Goal: Transaction & Acquisition: Purchase product/service

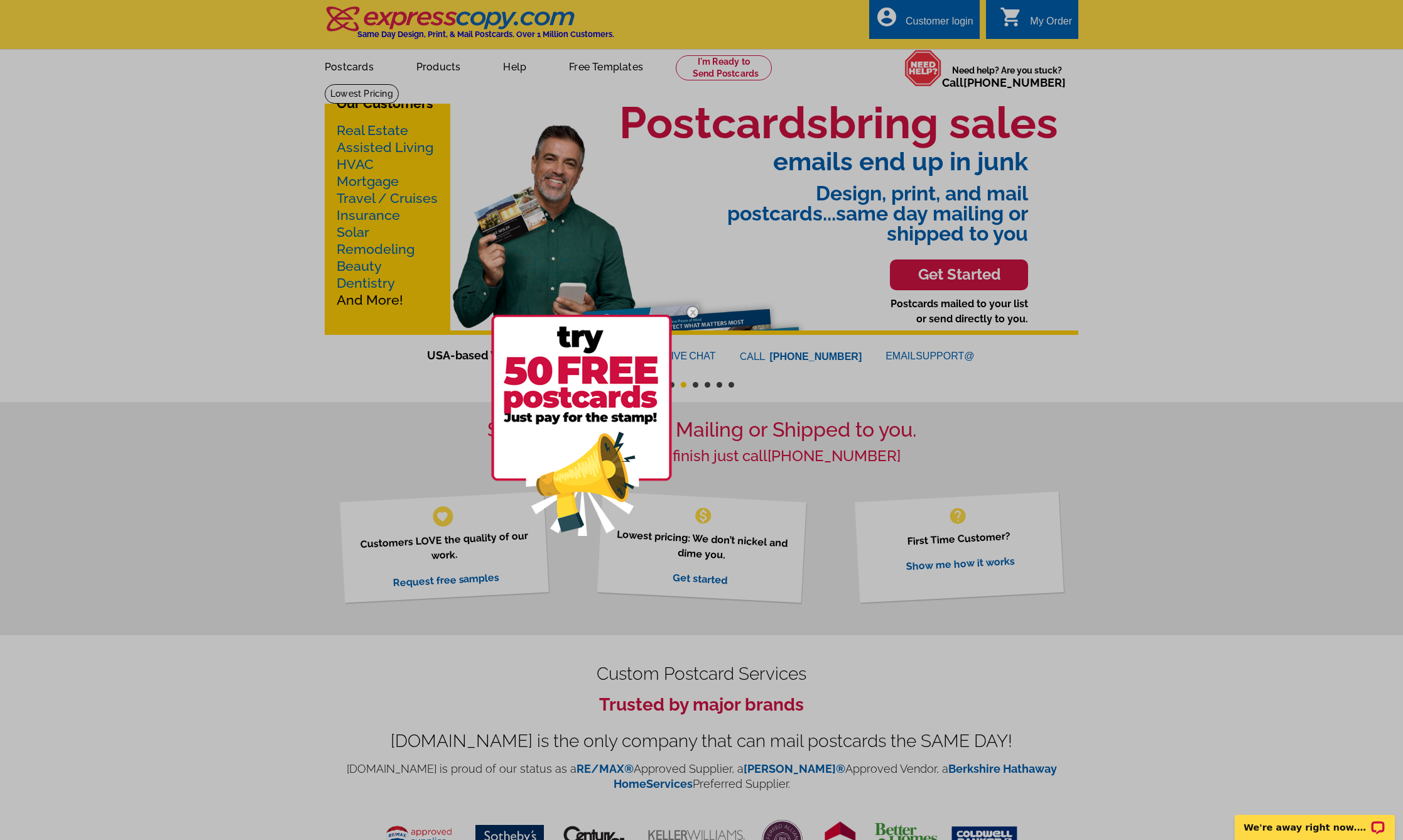
click at [455, 73] on div at bounding box center [702, 420] width 1403 height 840
click at [213, 223] on div at bounding box center [702, 420] width 1403 height 840
click at [440, 64] on div at bounding box center [702, 420] width 1403 height 840
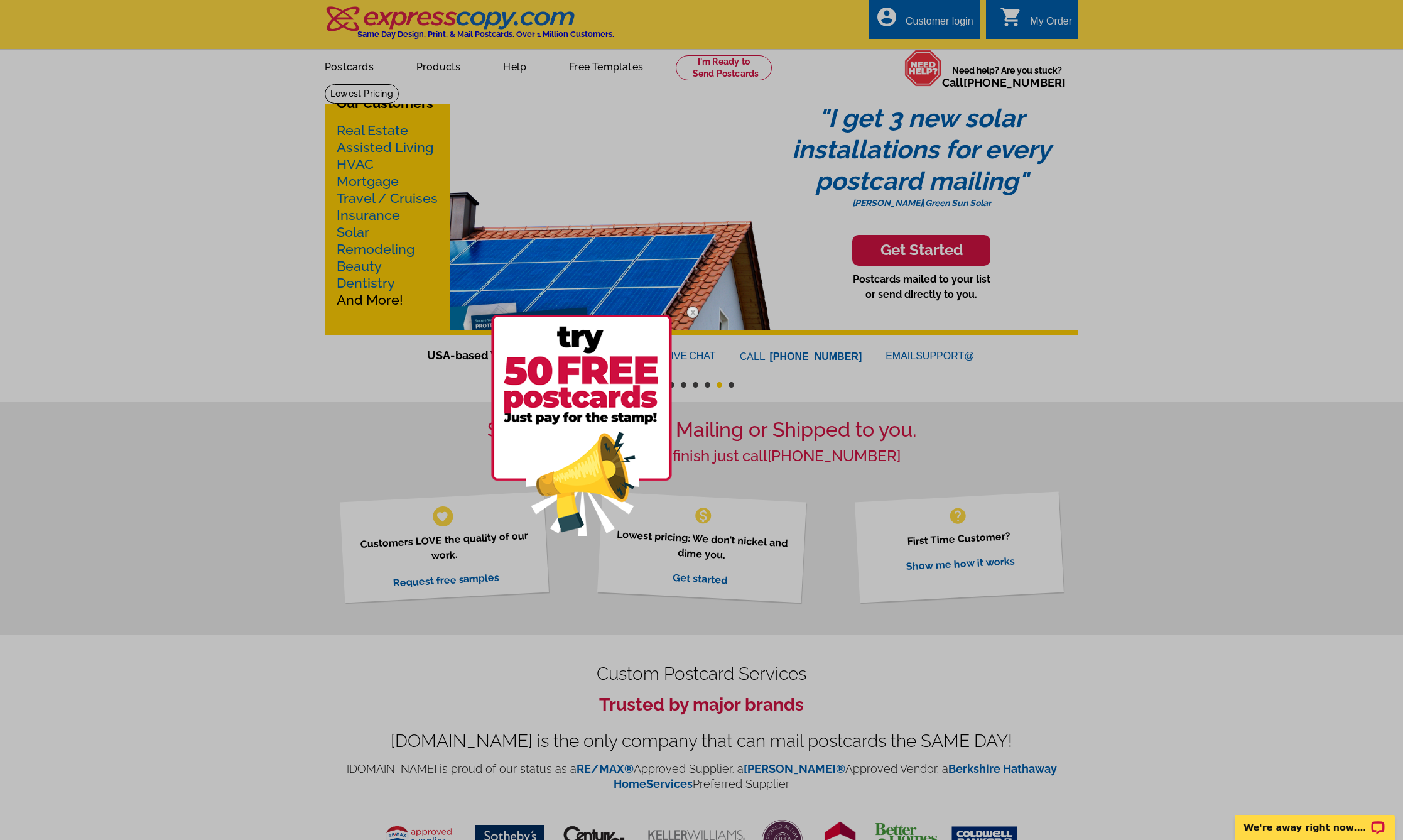
click at [190, 176] on div at bounding box center [702, 420] width 1403 height 840
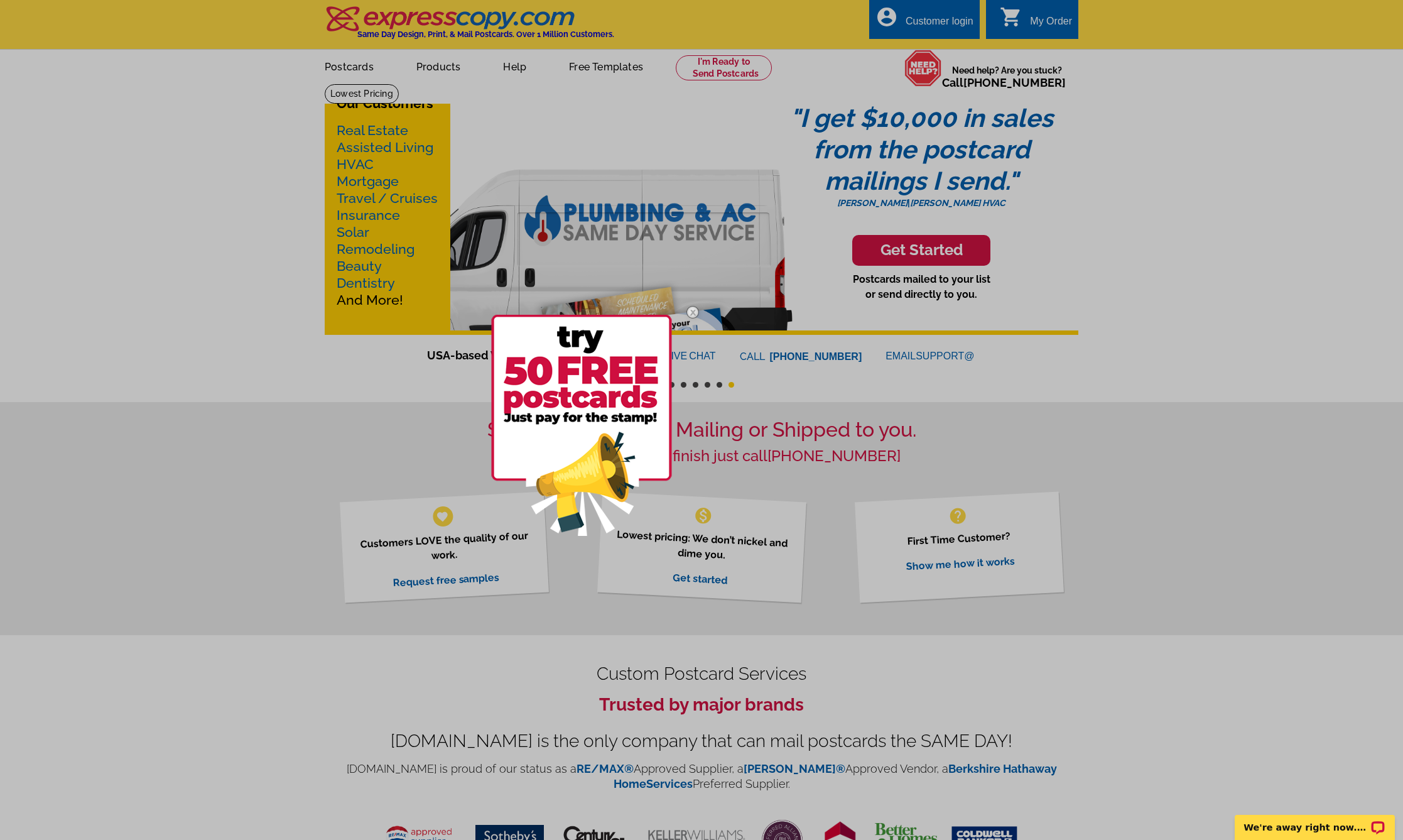
click at [446, 69] on div at bounding box center [702, 420] width 1403 height 840
click at [691, 314] on img at bounding box center [692, 312] width 37 height 37
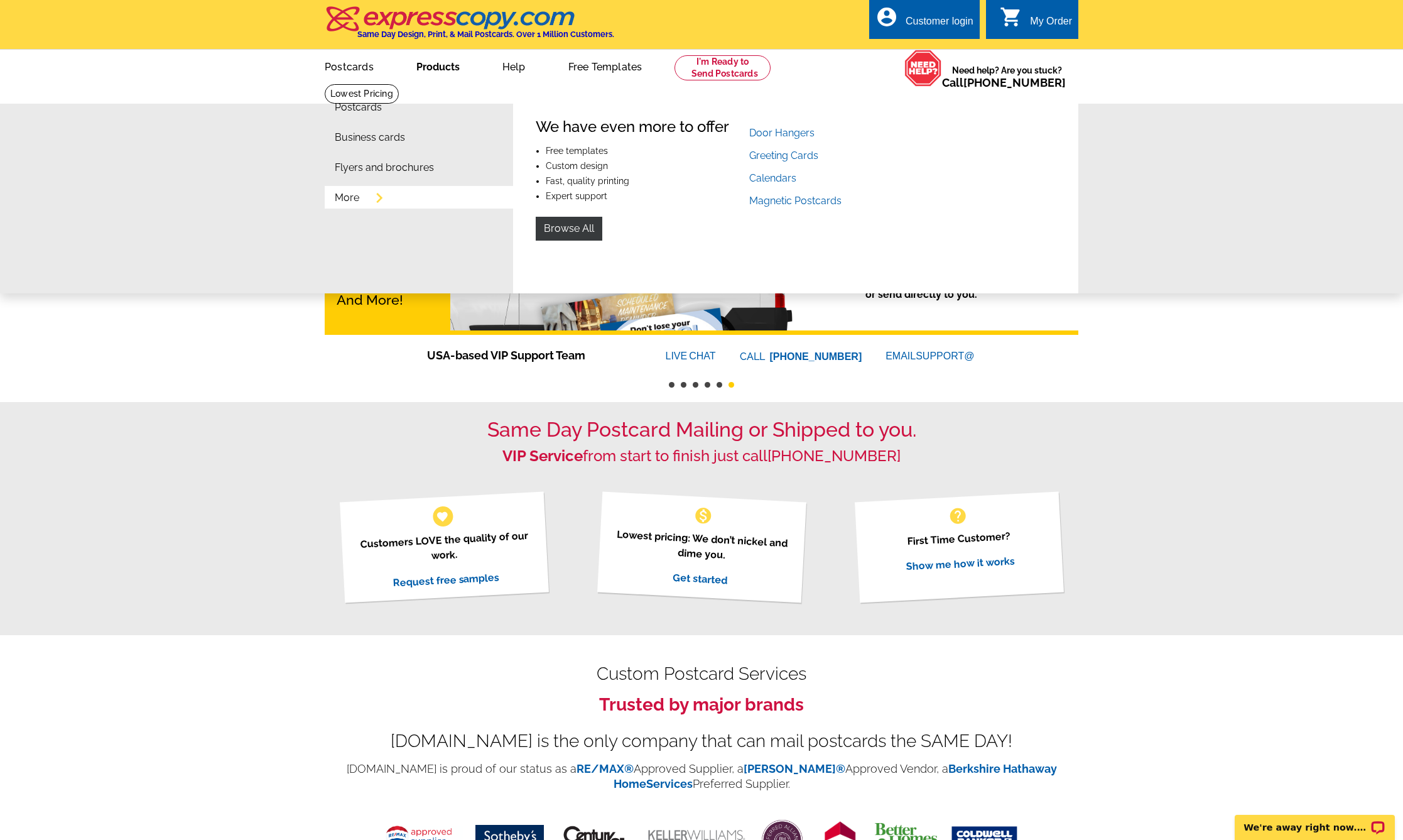
click at [441, 65] on link "Products" at bounding box center [438, 65] width 83 height 30
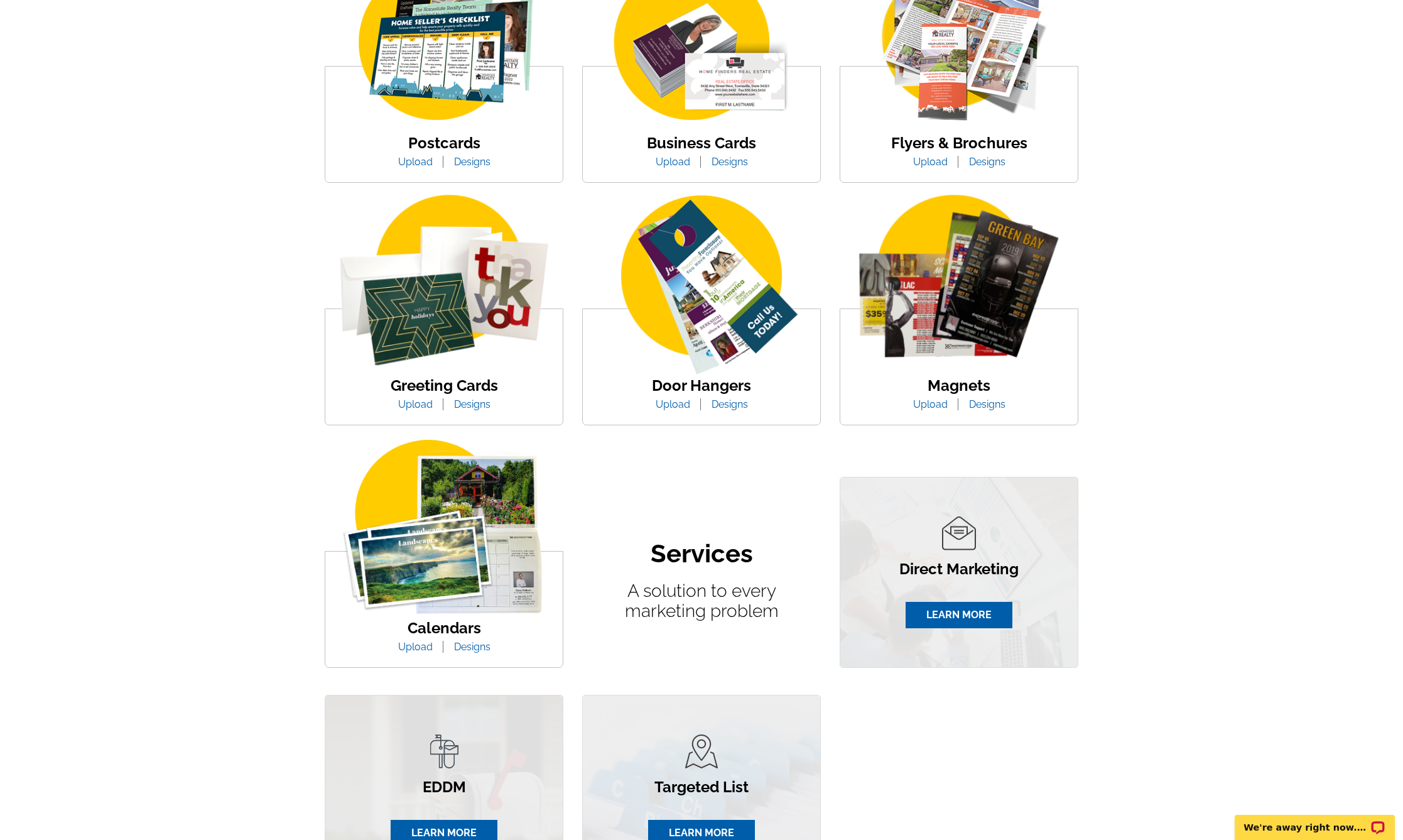
scroll to position [293, 0]
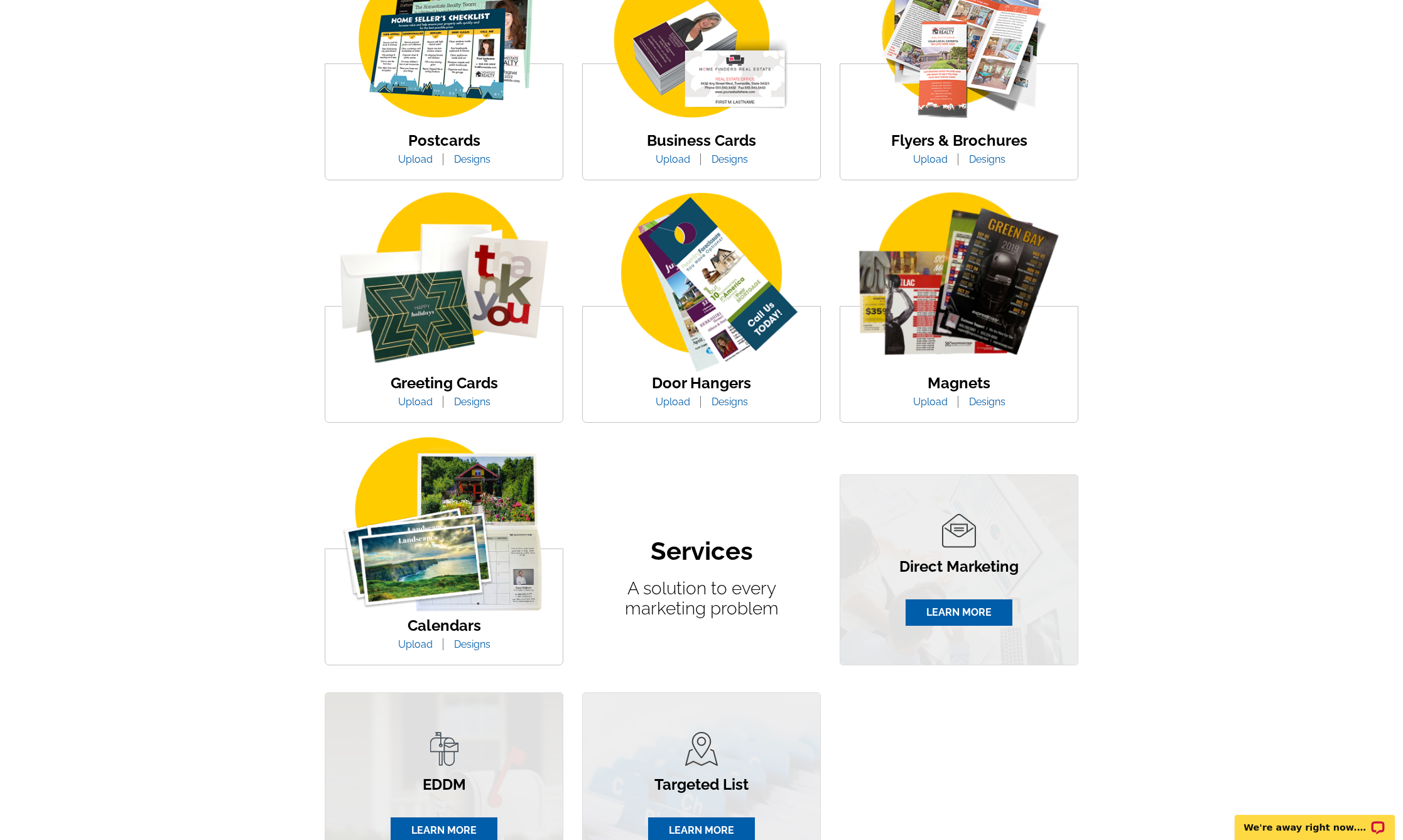
click at [432, 318] on img at bounding box center [444, 284] width 237 height 184
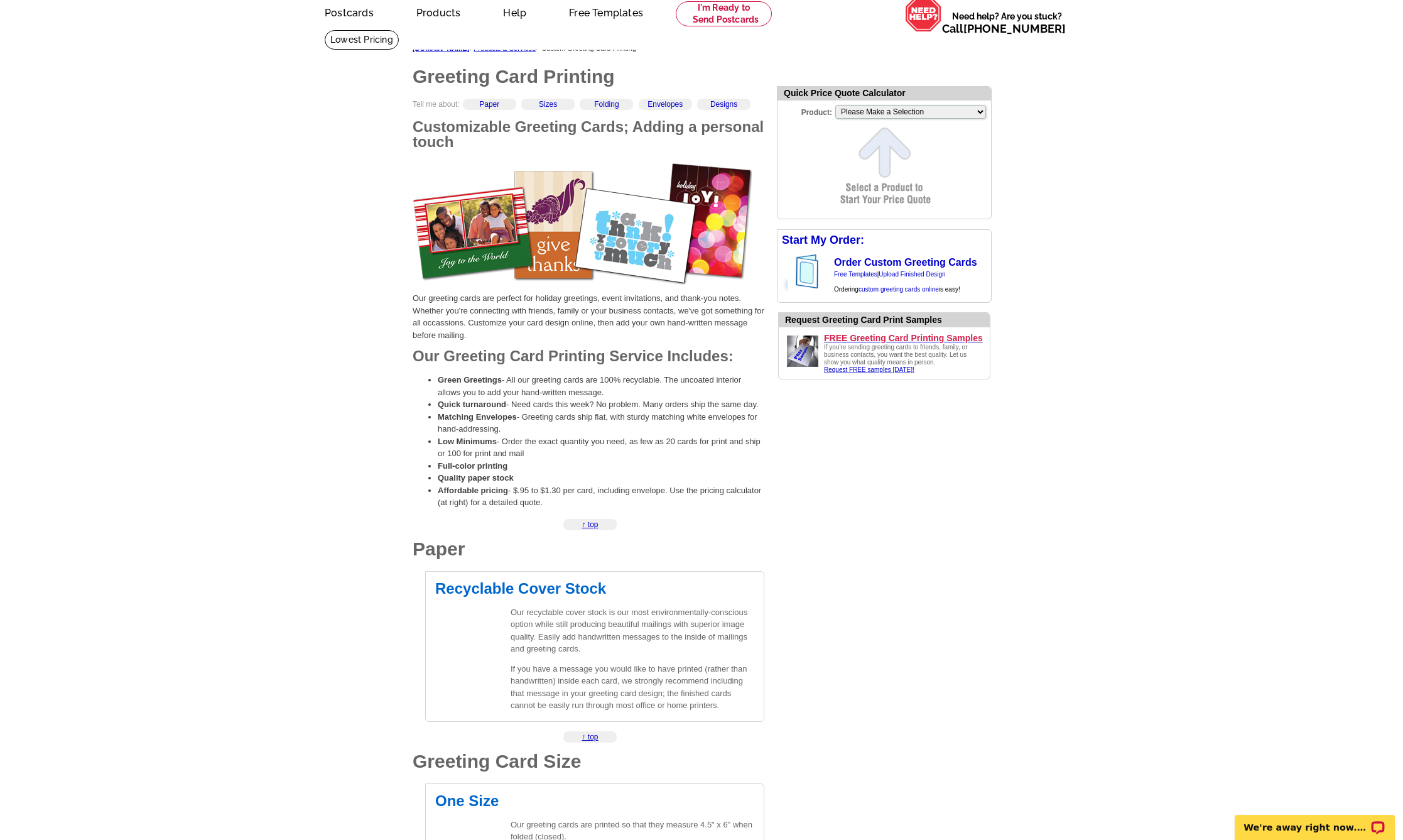
scroll to position [23, 0]
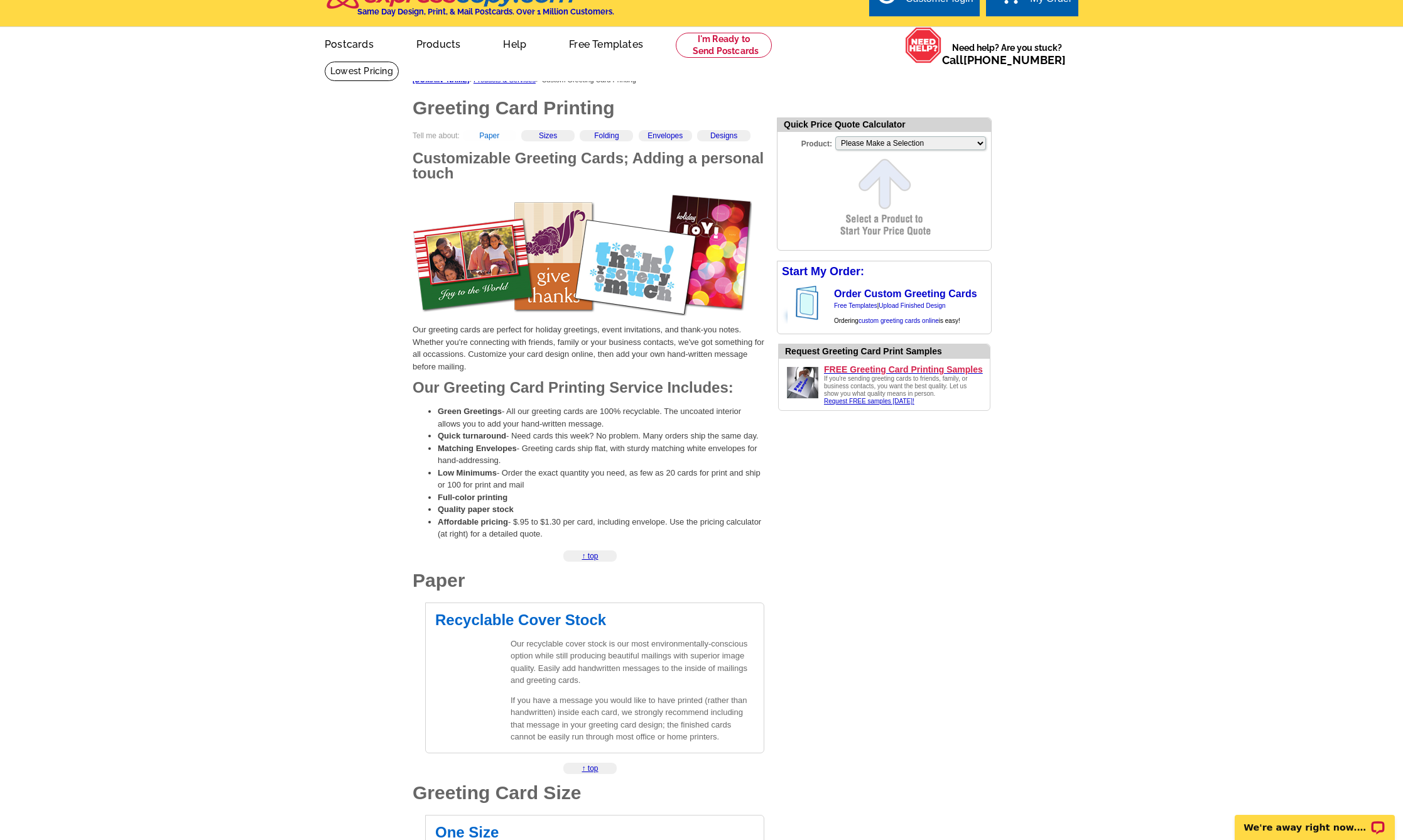
click at [499, 138] on link "Paper" at bounding box center [490, 135] width 20 height 9
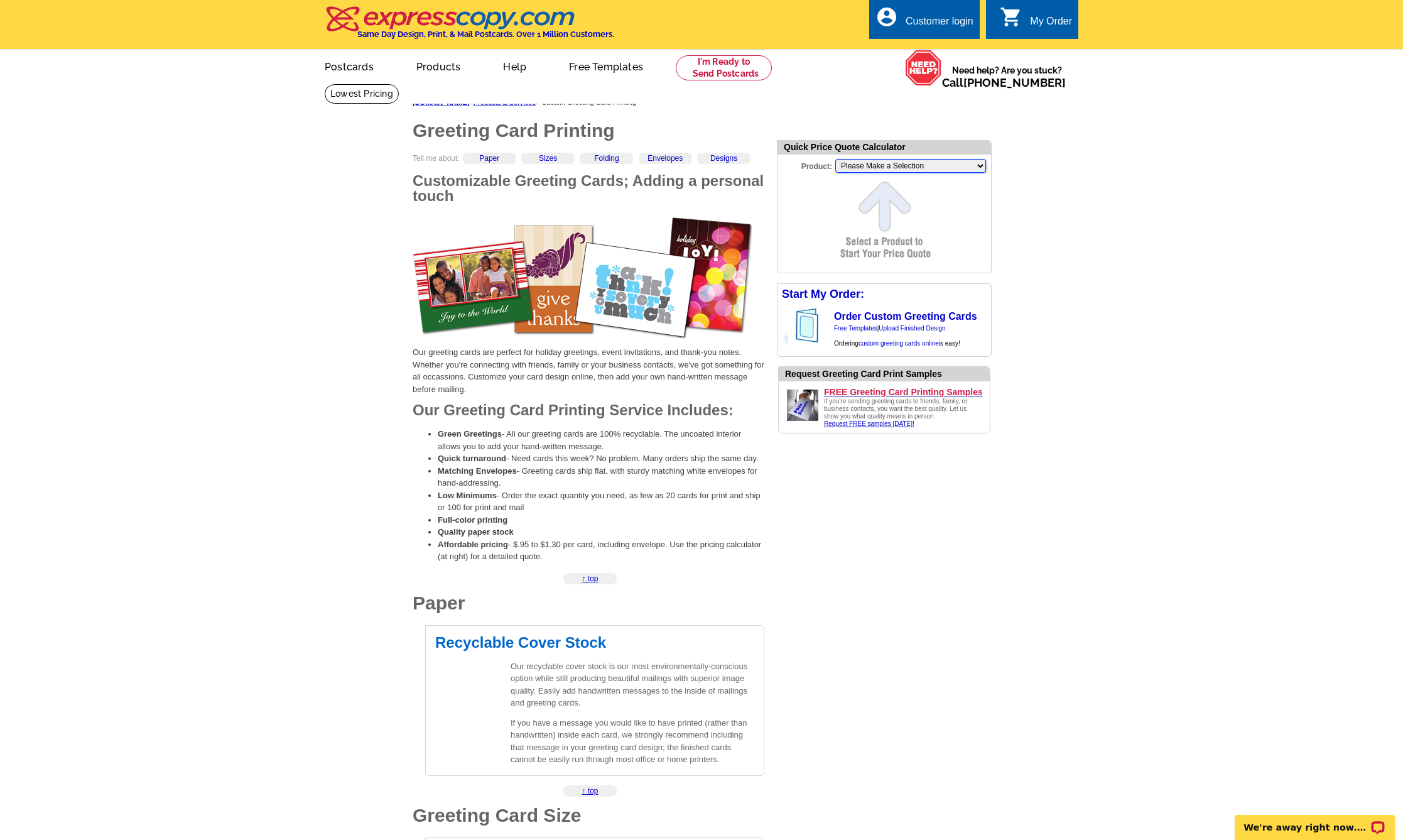
select select "11"
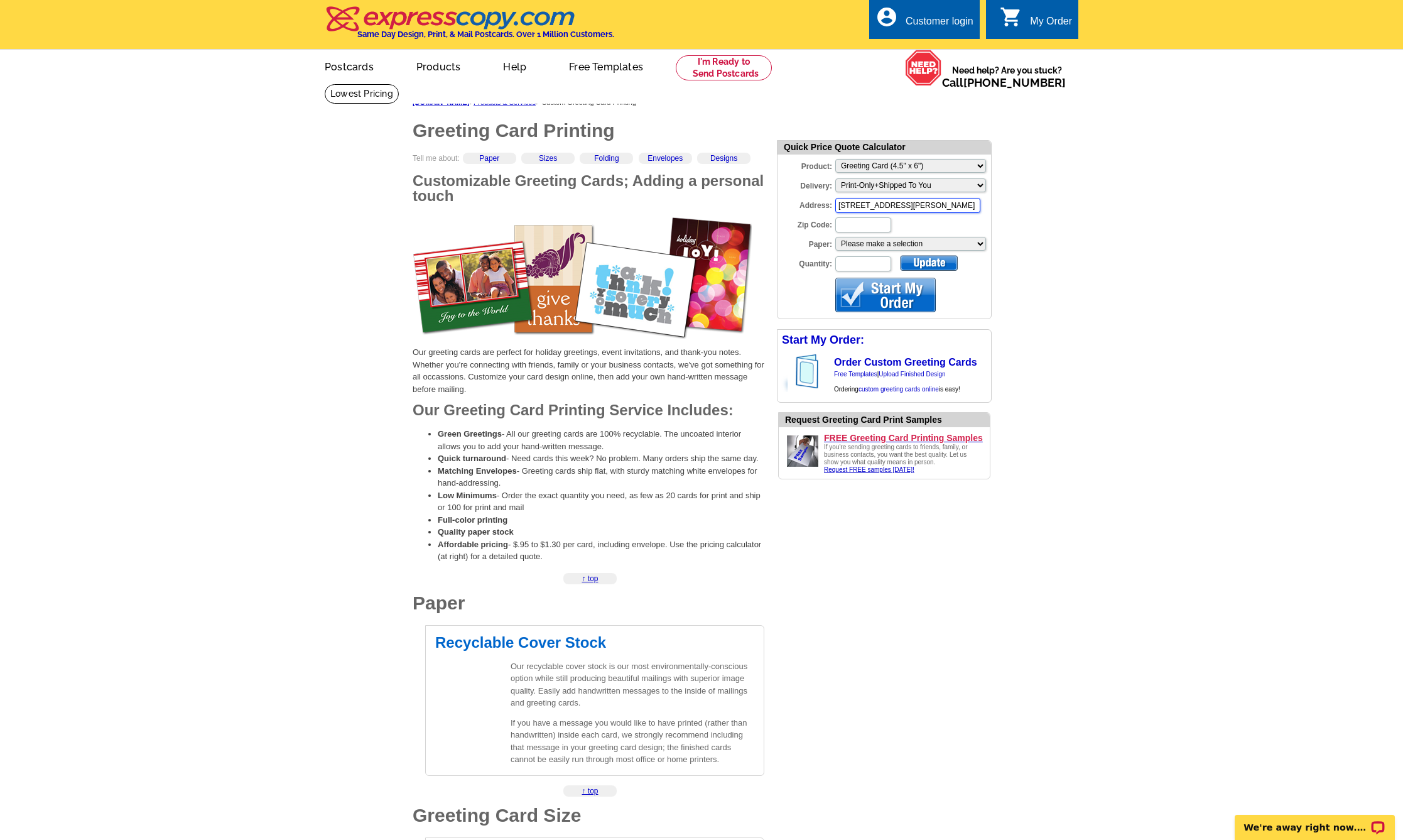
type input "2073 San Patricio Loop"
type input "88011"
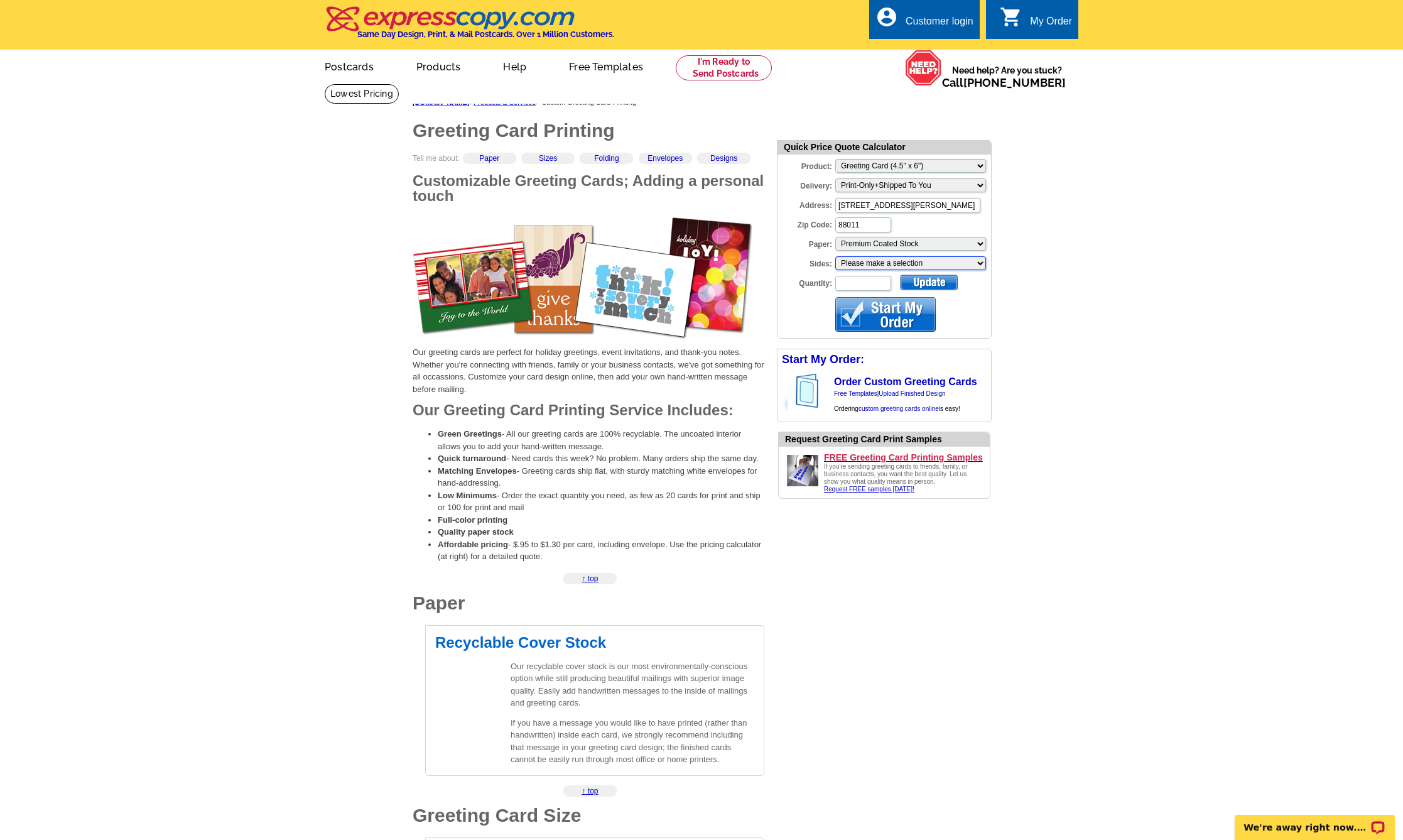
select select "1"
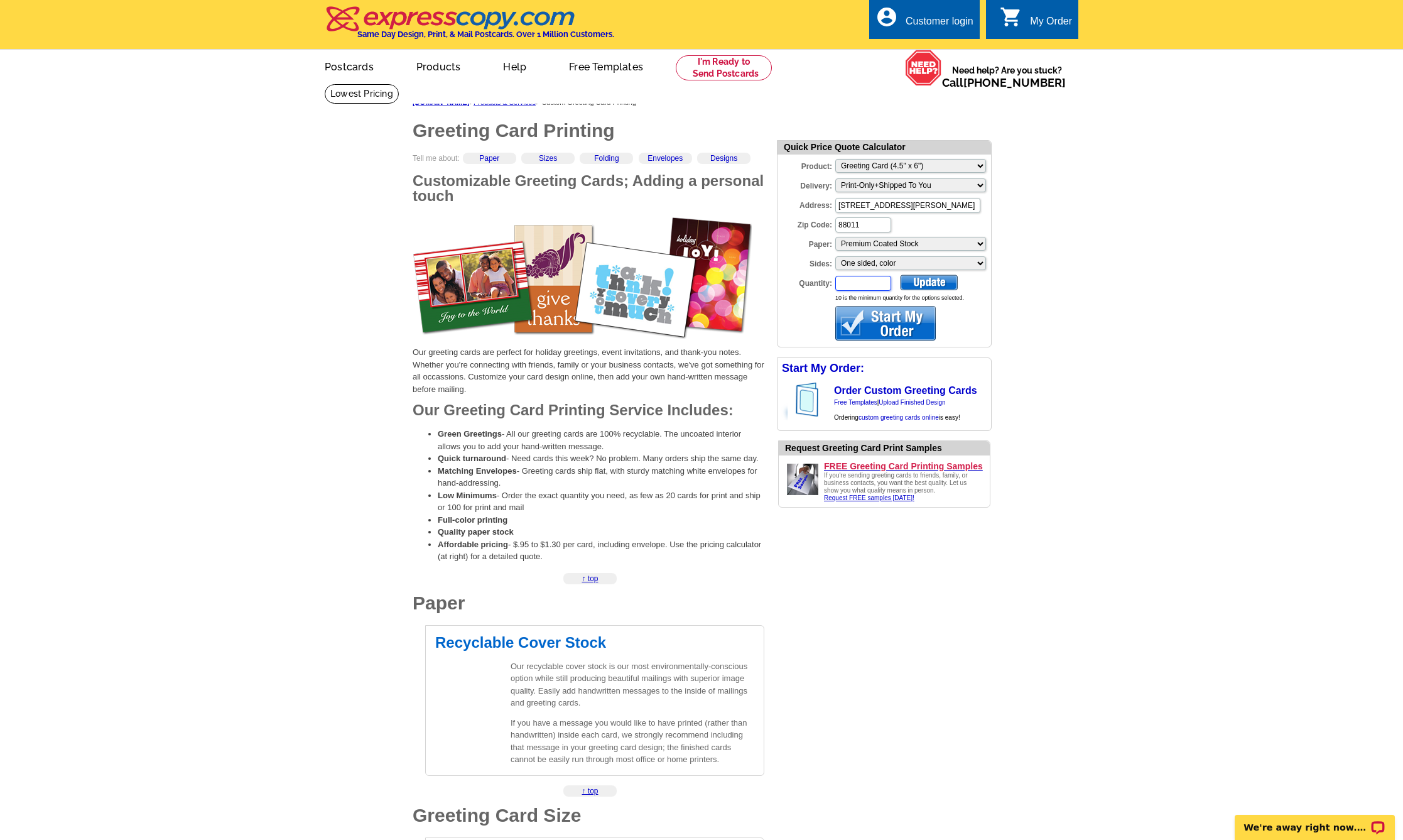
click at [877, 284] on input "Quantity:" at bounding box center [863, 283] width 56 height 15
click at [929, 280] on div at bounding box center [929, 282] width 58 height 15
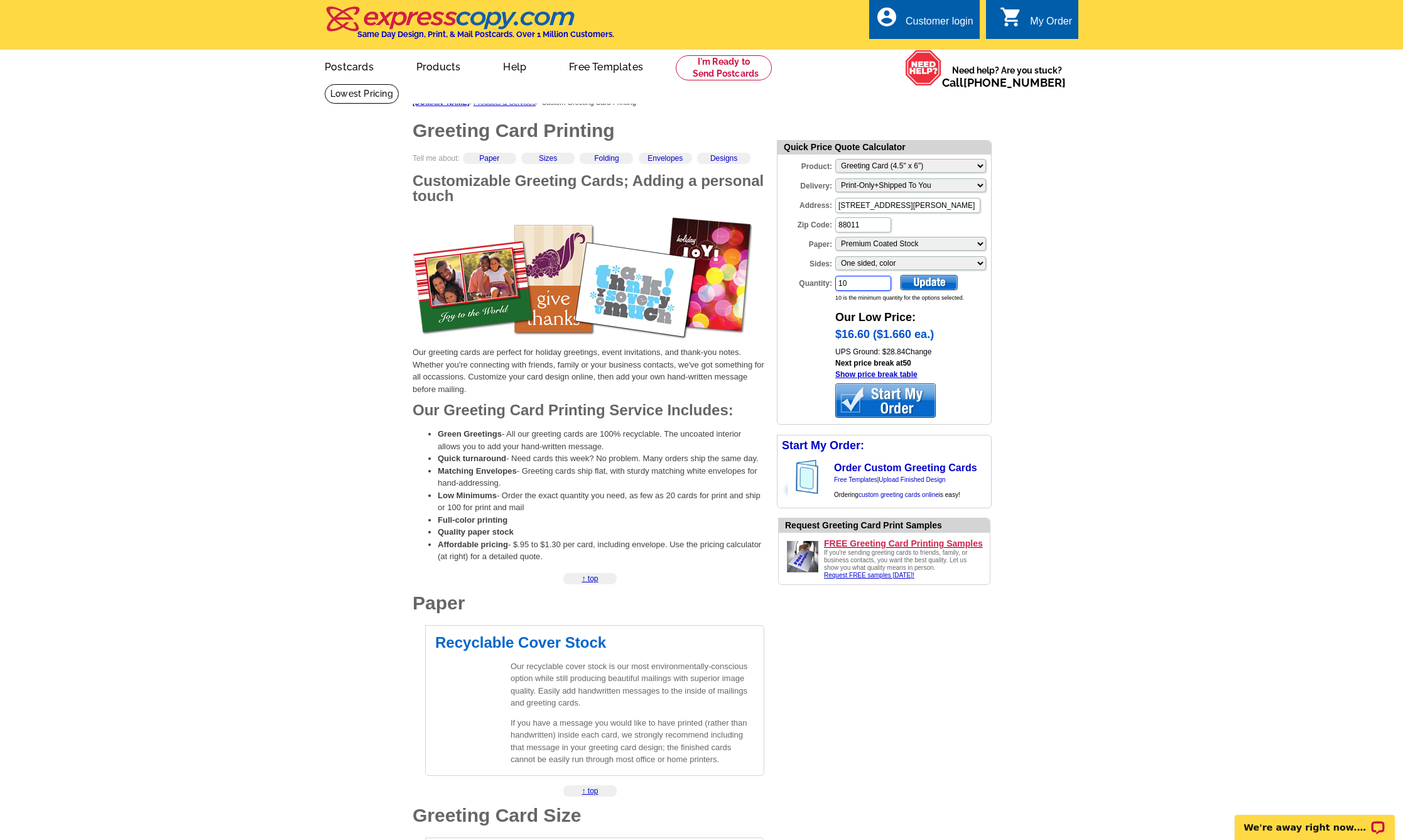
drag, startPoint x: 876, startPoint y: 282, endPoint x: 799, endPoint y: 283, distance: 77.0
click at [799, 283] on div "Quantity: 10" at bounding box center [834, 283] width 115 height 18
click at [919, 285] on div at bounding box center [929, 282] width 58 height 15
drag, startPoint x: 871, startPoint y: 285, endPoint x: 825, endPoint y: 284, distance: 46.0
click at [825, 284] on div "Quantity: 50" at bounding box center [834, 283] width 115 height 18
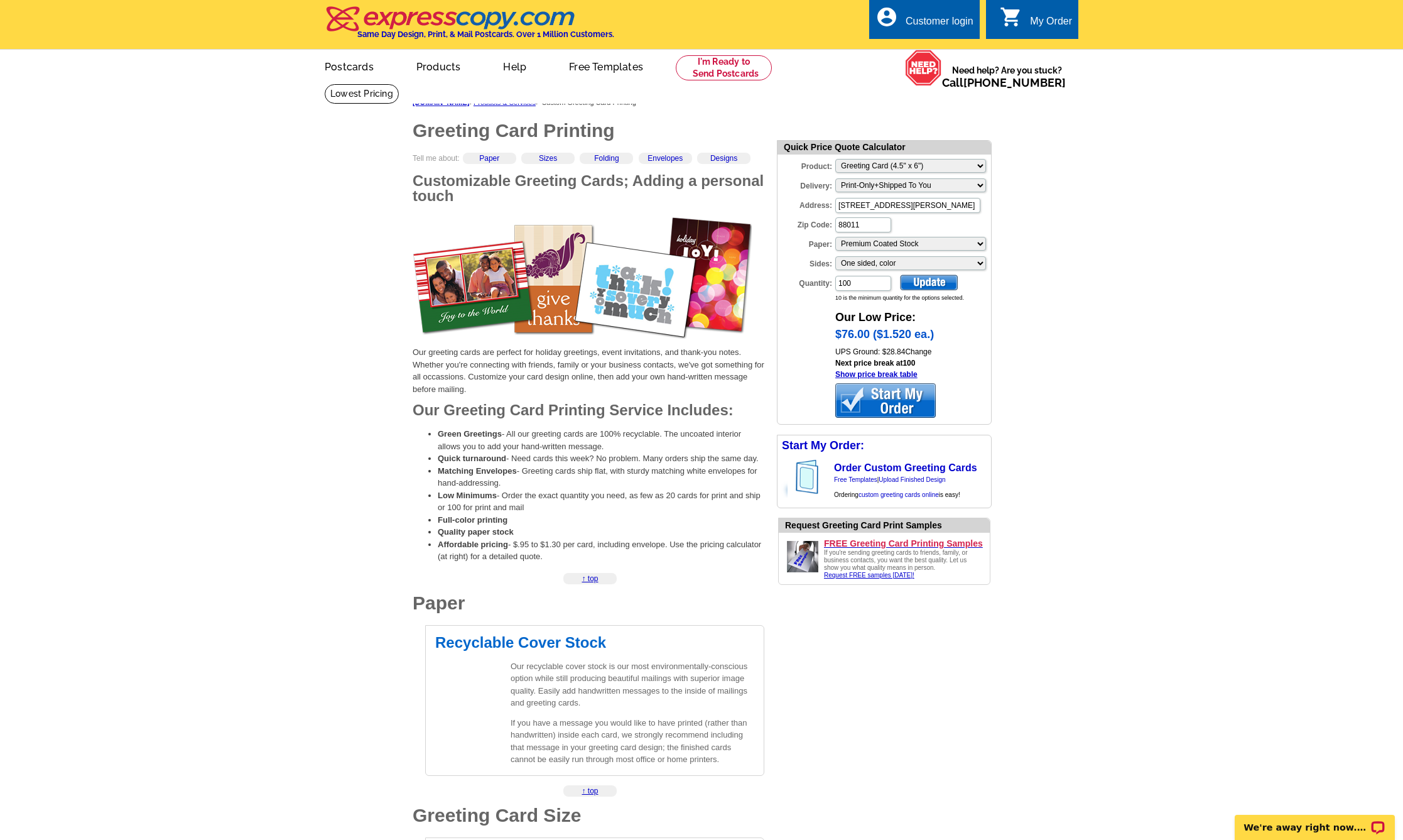
click at [917, 277] on div at bounding box center [929, 282] width 58 height 15
drag, startPoint x: 865, startPoint y: 282, endPoint x: 839, endPoint y: 281, distance: 26.0
click at [839, 281] on input "100" at bounding box center [863, 283] width 56 height 15
drag, startPoint x: 867, startPoint y: 285, endPoint x: 817, endPoint y: 281, distance: 50.2
click at [817, 281] on div "Quantity: 500" at bounding box center [834, 283] width 115 height 18
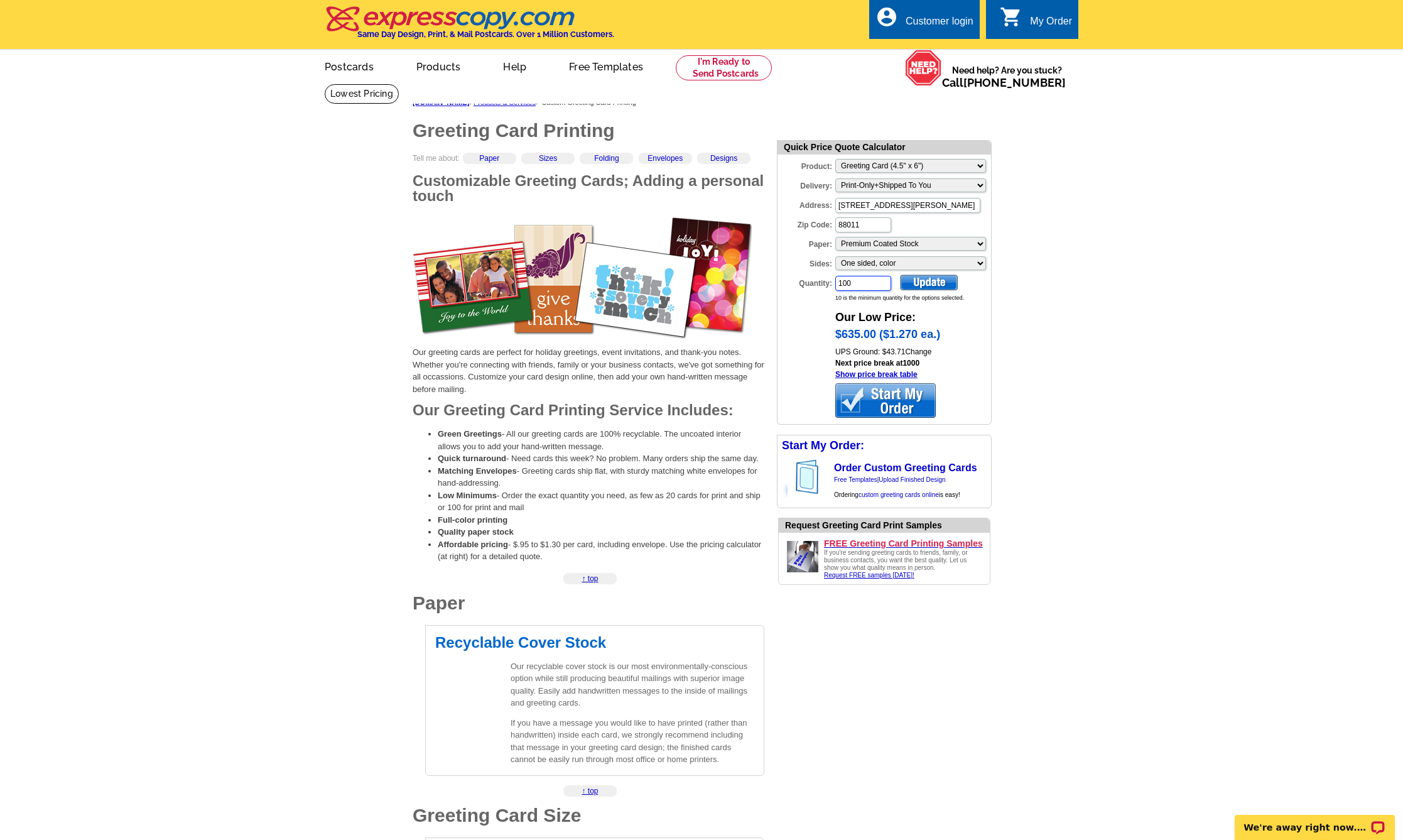
type input "100"
click at [926, 285] on div at bounding box center [929, 282] width 58 height 15
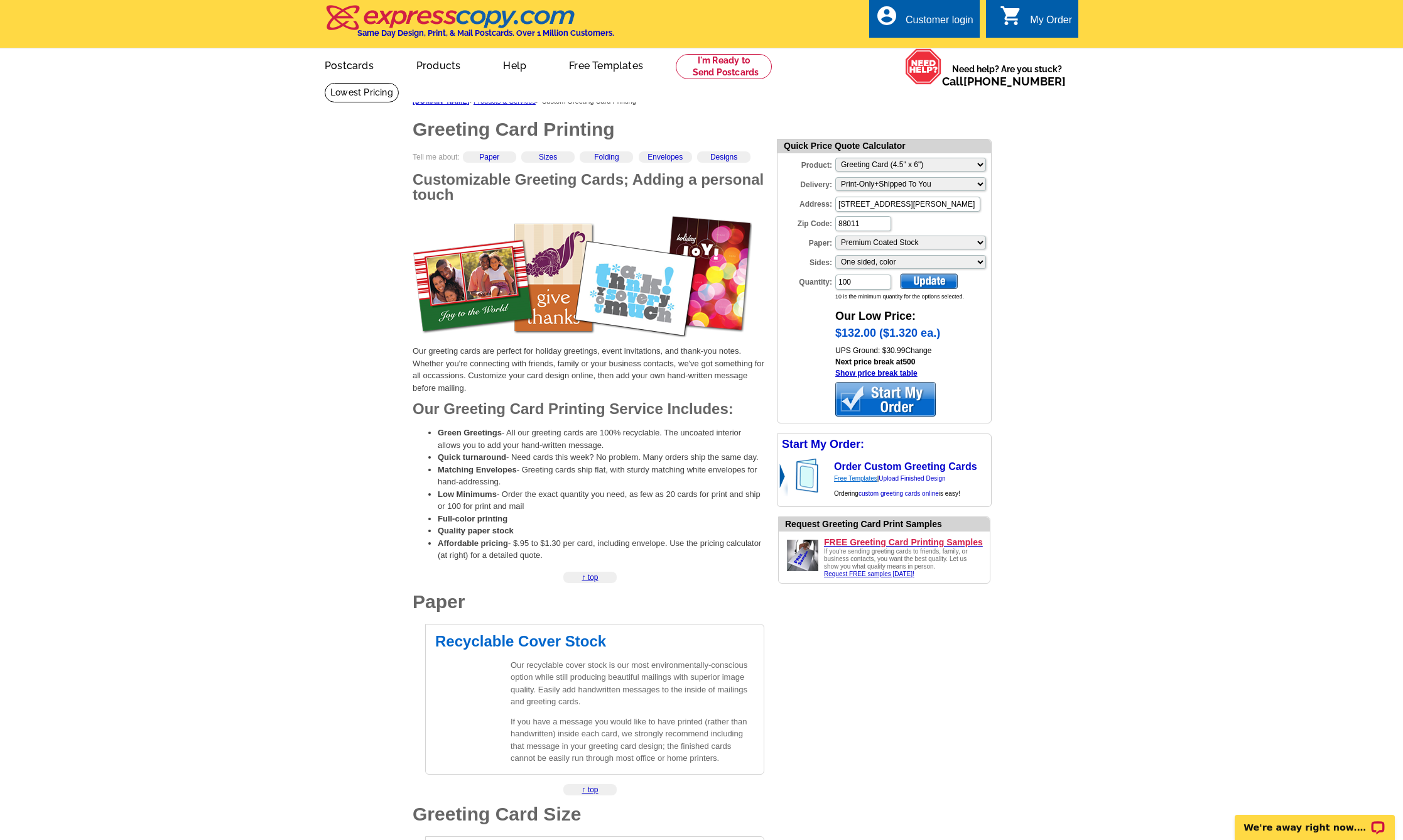
click at [869, 480] on link "Free Templates" at bounding box center [855, 478] width 43 height 7
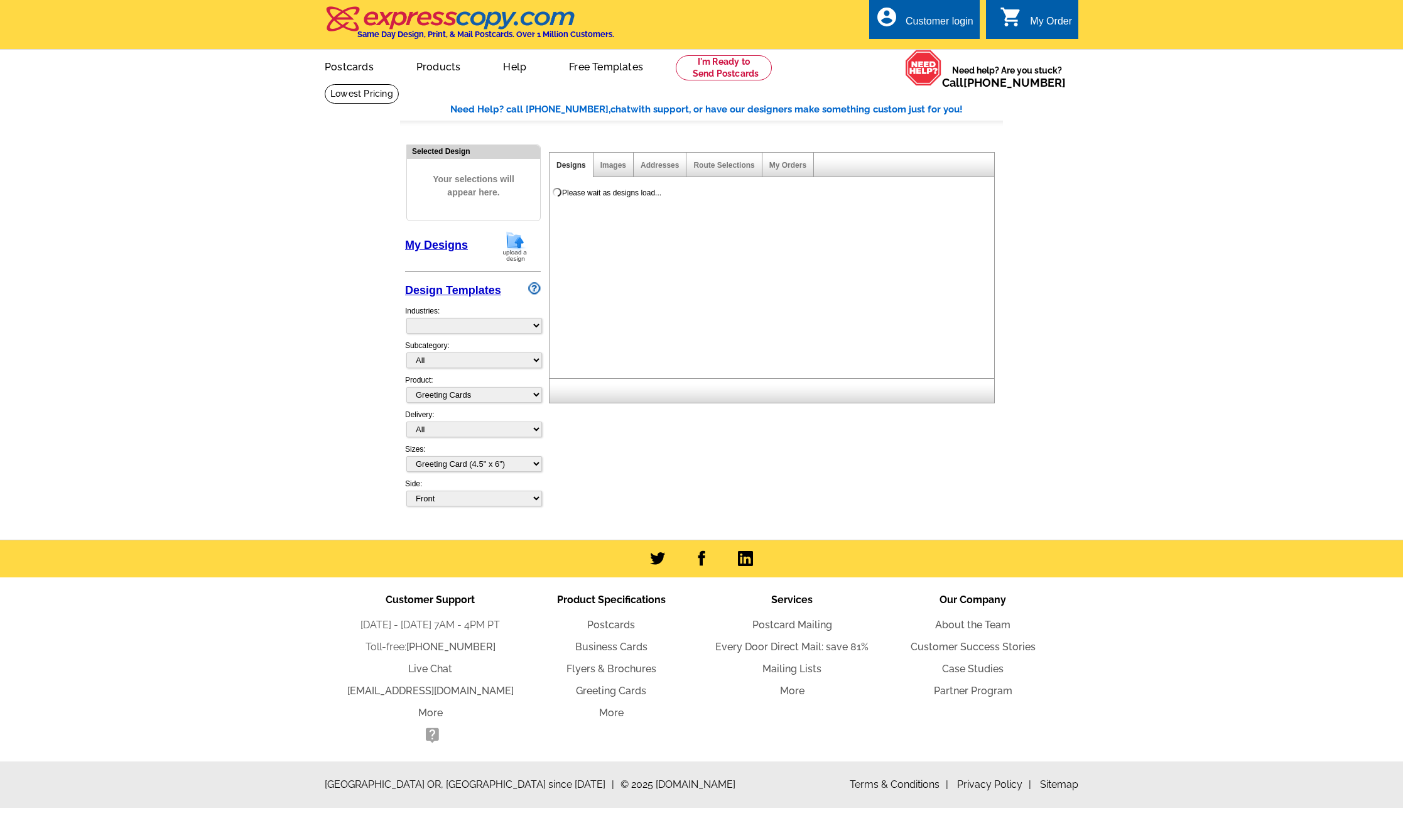
select select "5"
select select "11"
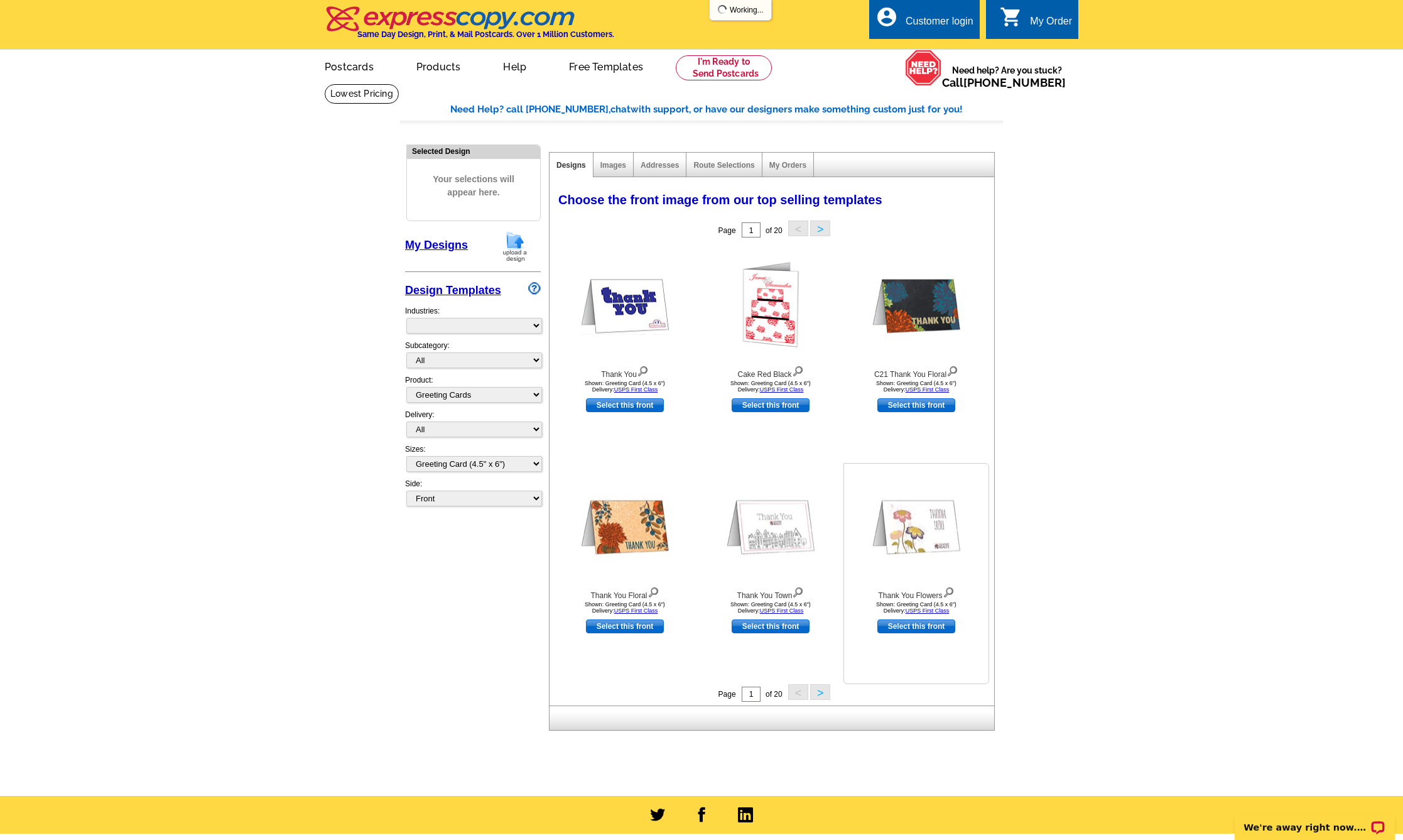
select select "975"
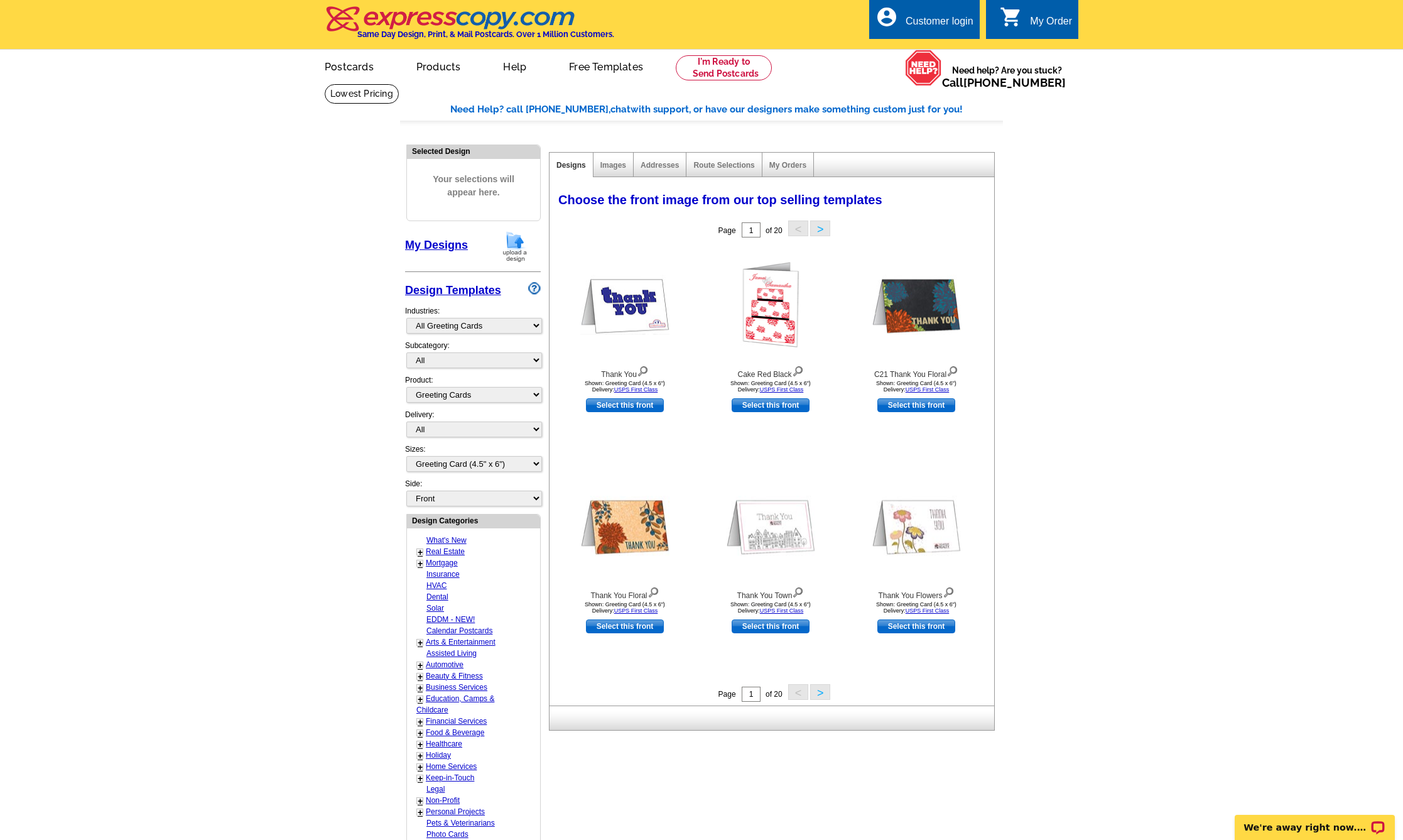
click at [1119, 446] on main "Need Help? call 800-260-5887, chat with support, or have our designers make som…" at bounding box center [702, 550] width 1403 height 934
click at [619, 170] on div "Images" at bounding box center [613, 164] width 40 height 25
click at [616, 164] on link "Images" at bounding box center [613, 165] width 26 height 9
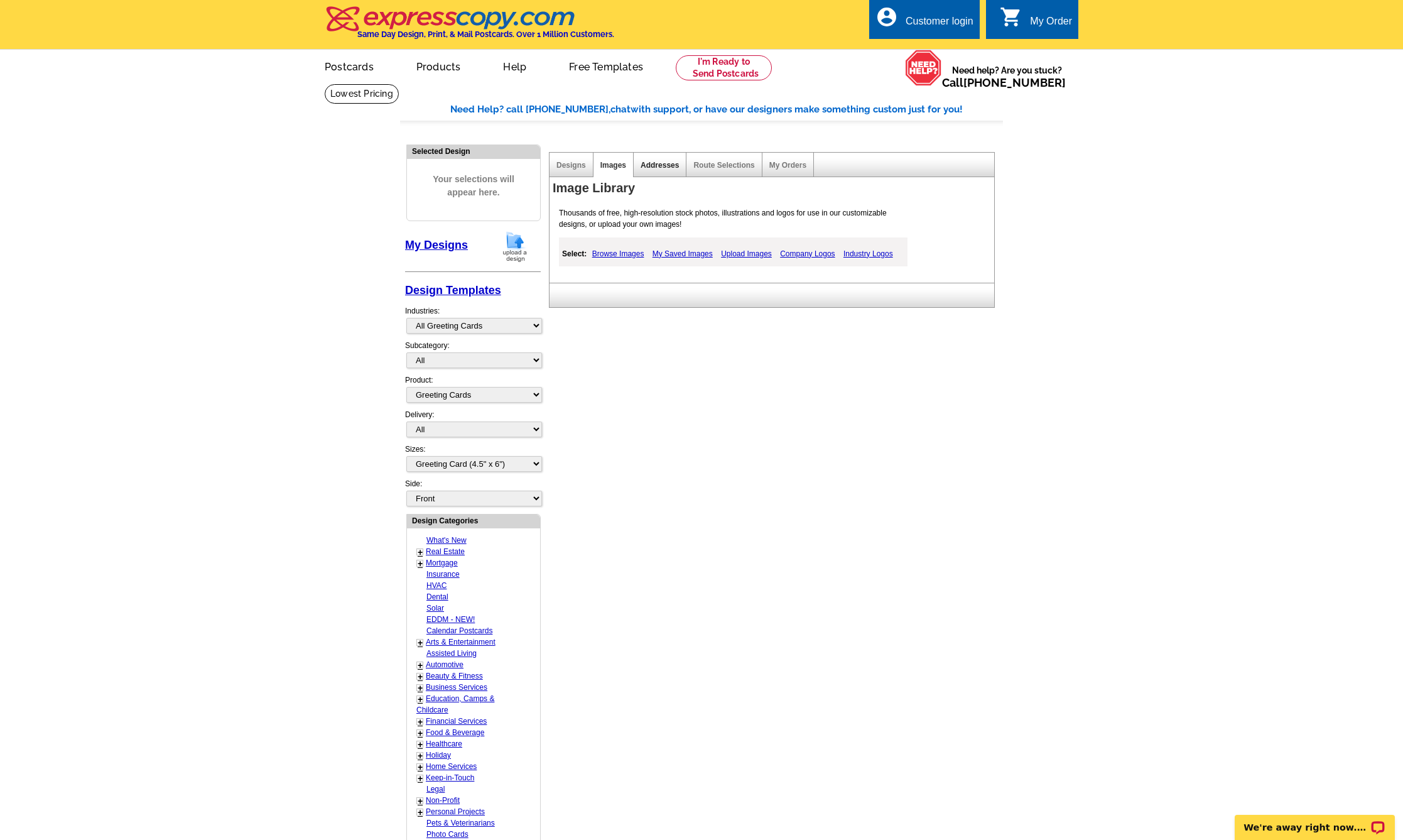
click at [661, 167] on link "Addresses" at bounding box center [659, 165] width 38 height 9
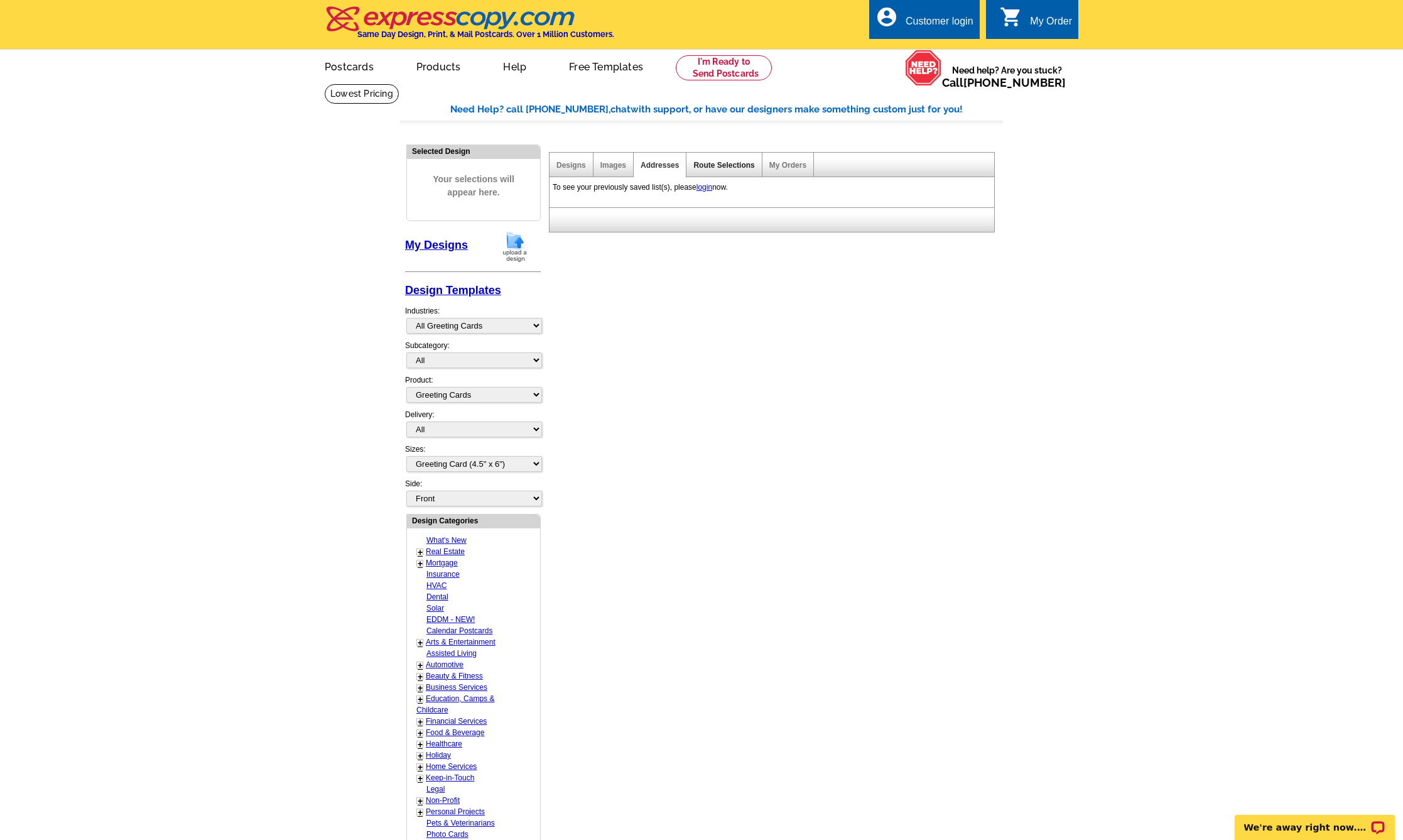
click at [727, 167] on link "Route Selections" at bounding box center [724, 165] width 61 height 9
click at [783, 168] on link "My Orders" at bounding box center [788, 165] width 37 height 9
